Goal: Communication & Community: Ask a question

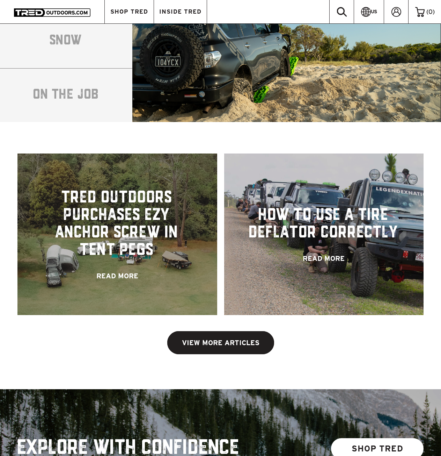
scroll to position [1470, 0]
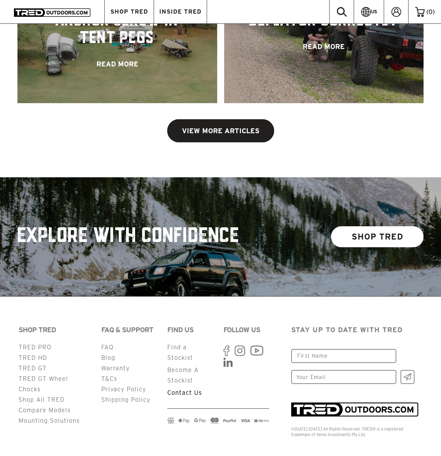
click at [194, 389] on link "Contact Us" at bounding box center [184, 392] width 35 height 7
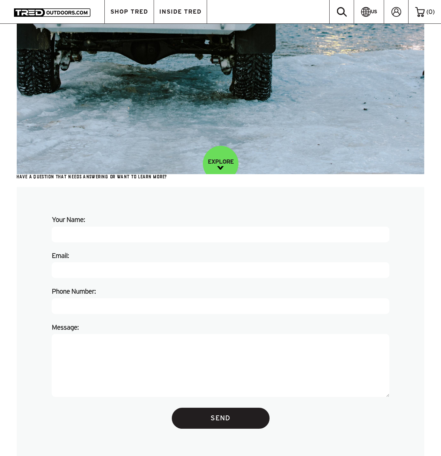
scroll to position [210, 0]
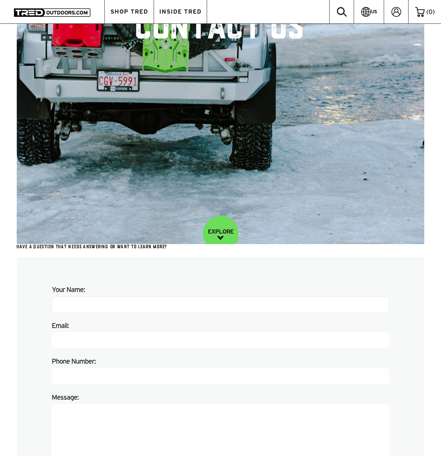
click at [113, 304] on input "Your Name:" at bounding box center [221, 304] width 338 height 16
type input "Phoenix Bodenstedt"
click at [122, 331] on label "Email:" at bounding box center [221, 327] width 338 height 12
click at [122, 332] on input "Email:" at bounding box center [221, 340] width 338 height 16
click at [124, 336] on input "Email:" at bounding box center [221, 340] width 338 height 16
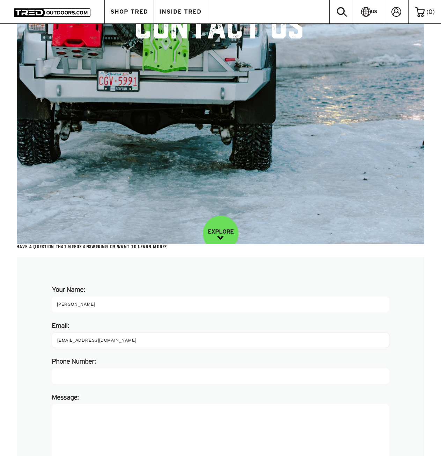
type input "phoenix.bodenstedt@turn5.com"
click at [65, 374] on input "Phone Number:" at bounding box center [221, 376] width 338 height 16
type input "8586036919"
click at [155, 419] on textarea "Message:" at bounding box center [221, 435] width 338 height 63
paste textarea "Hello, My name is Phoenix and I am an assortment manager for Turn5, Inc., the p…"
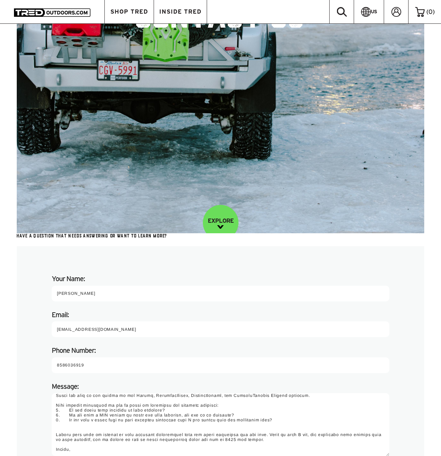
scroll to position [0, 0]
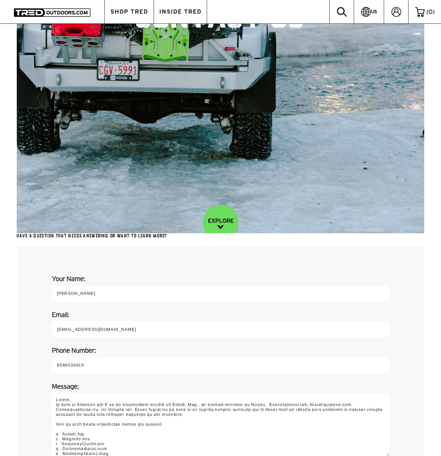
click at [144, 409] on textarea "Message:" at bounding box center [221, 424] width 338 height 63
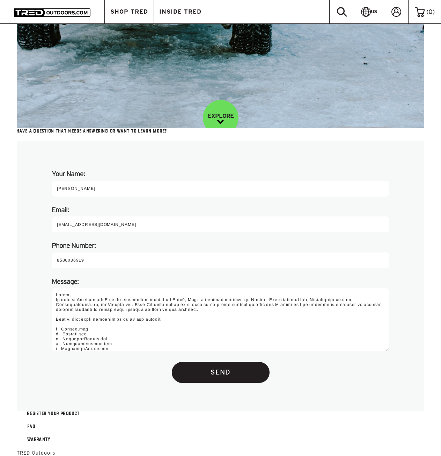
scroll to position [395, 0]
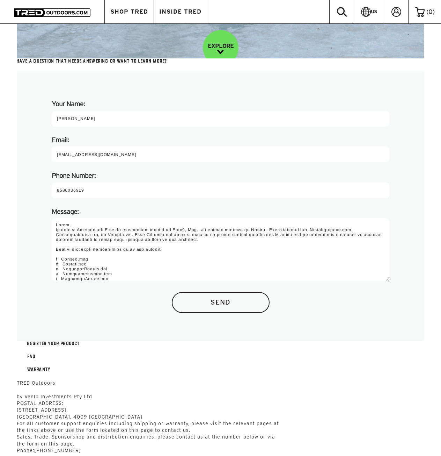
type textarea "Hello, My name is Phoenix and I am an assortment manager for Turn5, Inc., the p…"
click at [256, 311] on input "Send" at bounding box center [221, 302] width 98 height 21
